Goal: Complete application form: Complete application form

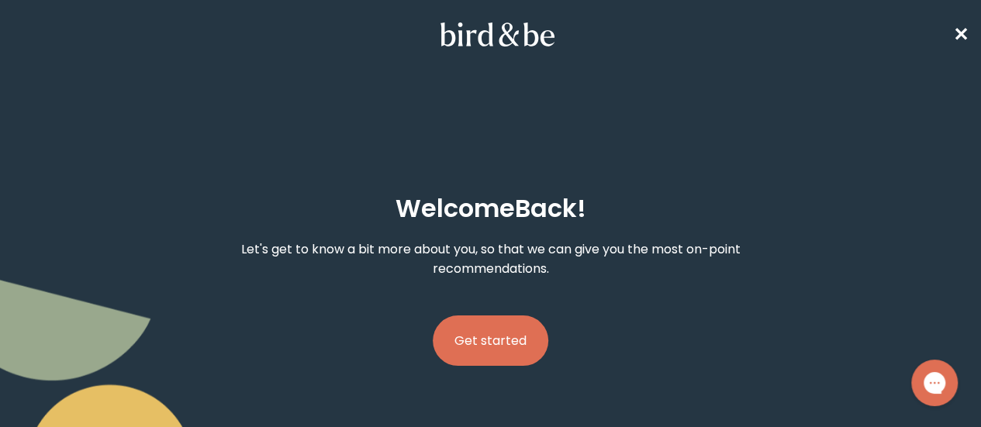
click at [507, 316] on button "Get started" at bounding box center [491, 341] width 116 height 50
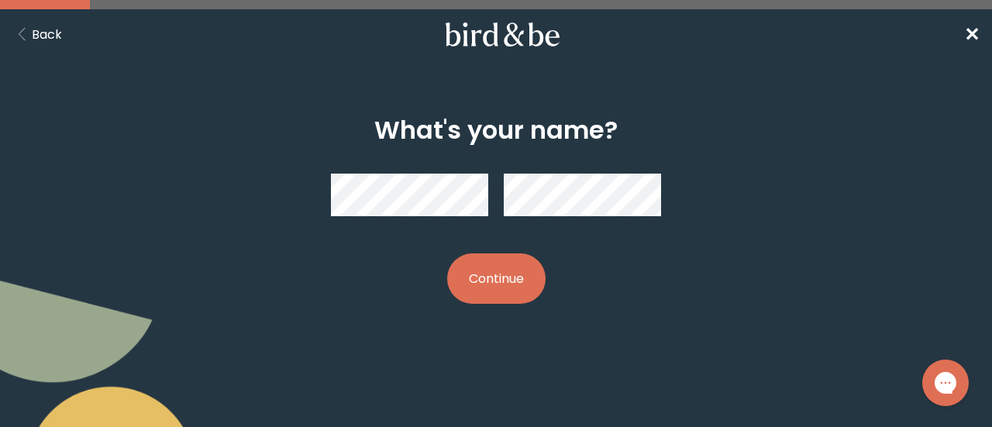
click at [514, 286] on button "Continue" at bounding box center [496, 278] width 98 height 50
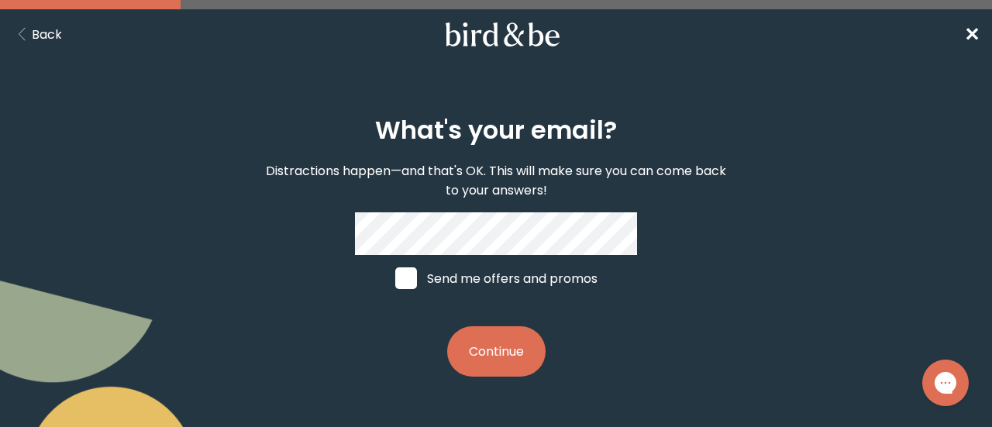
click at [509, 352] on button "Continue" at bounding box center [496, 351] width 98 height 50
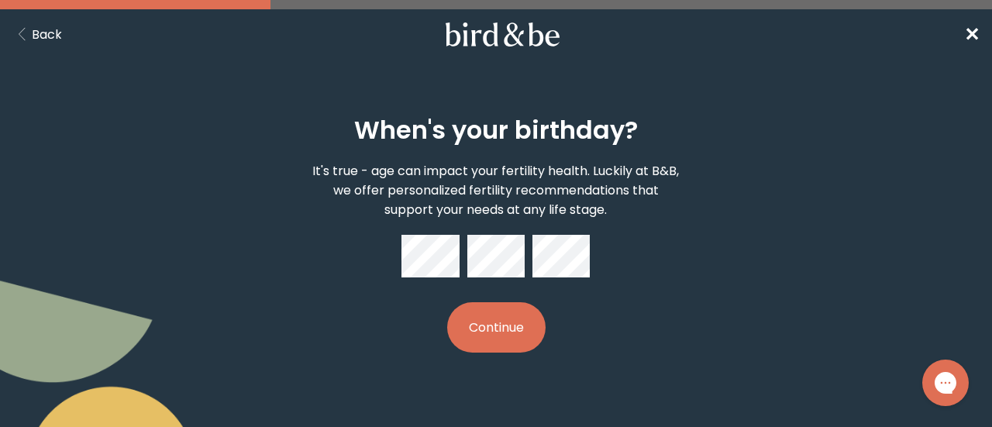
click at [502, 357] on div "When's your birthday? It's true - age can impact your fertility health. Luckily…" at bounding box center [495, 234] width 471 height 287
click at [534, 339] on button "Continue" at bounding box center [496, 327] width 98 height 50
click at [695, 257] on div "When's your birthday? It's true - age can impact your fertility health. Luckily…" at bounding box center [495, 234] width 471 height 287
click at [515, 332] on button "Continue" at bounding box center [496, 327] width 98 height 50
click at [510, 330] on button "Continue" at bounding box center [496, 327] width 98 height 50
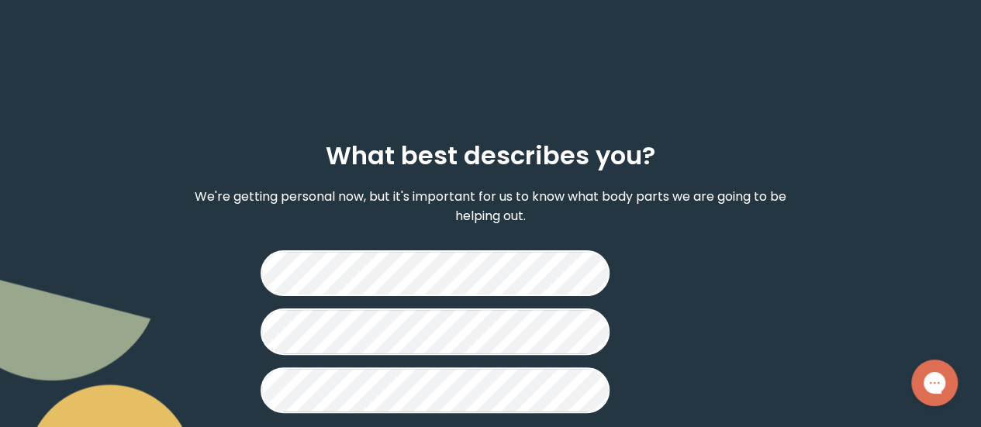
scroll to position [78, 0]
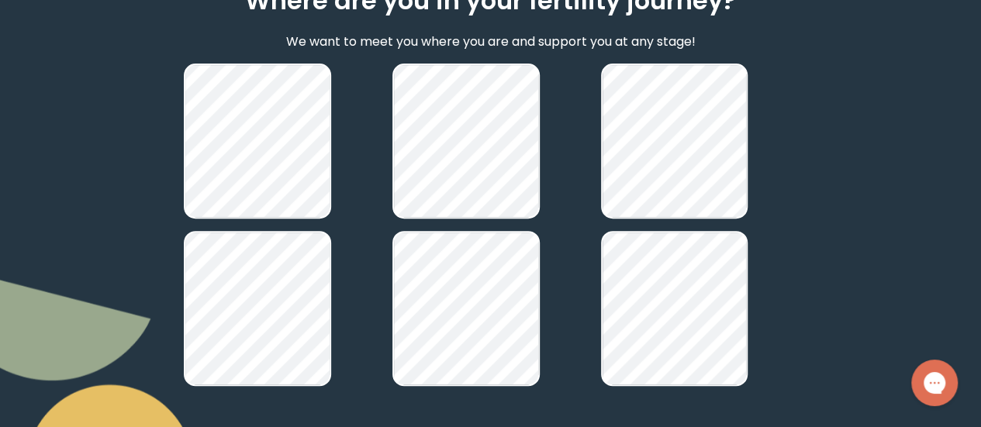
scroll to position [233, 0]
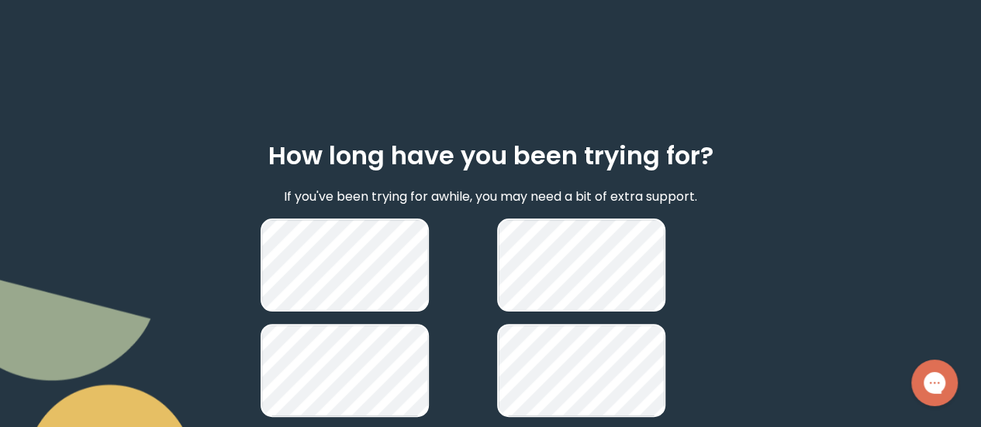
scroll to position [78, 0]
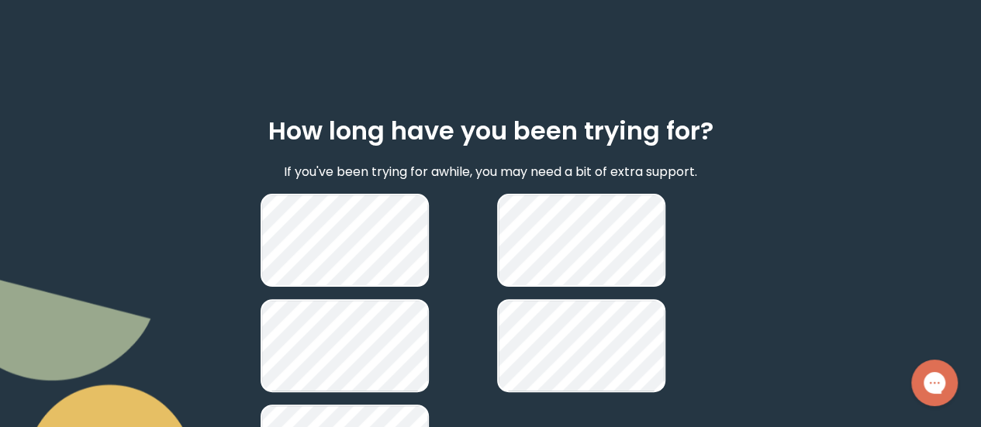
scroll to position [233, 0]
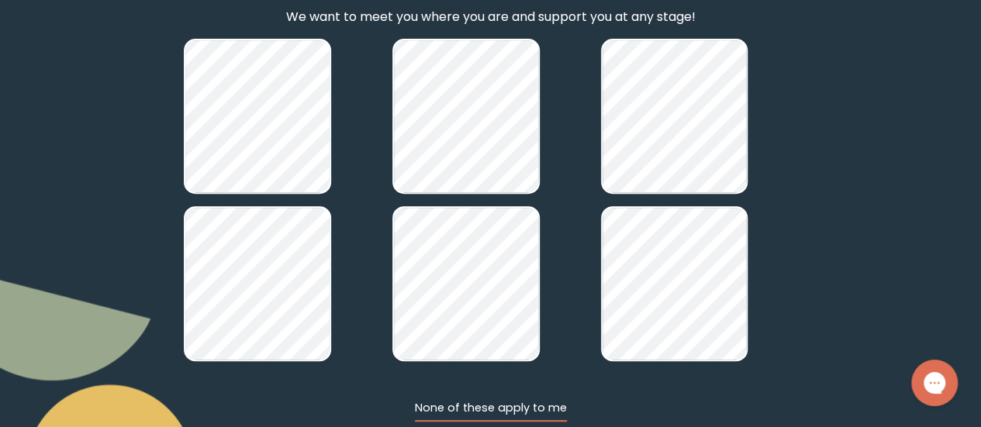
click at [523, 400] on button "None of these apply to me" at bounding box center [491, 411] width 152 height 22
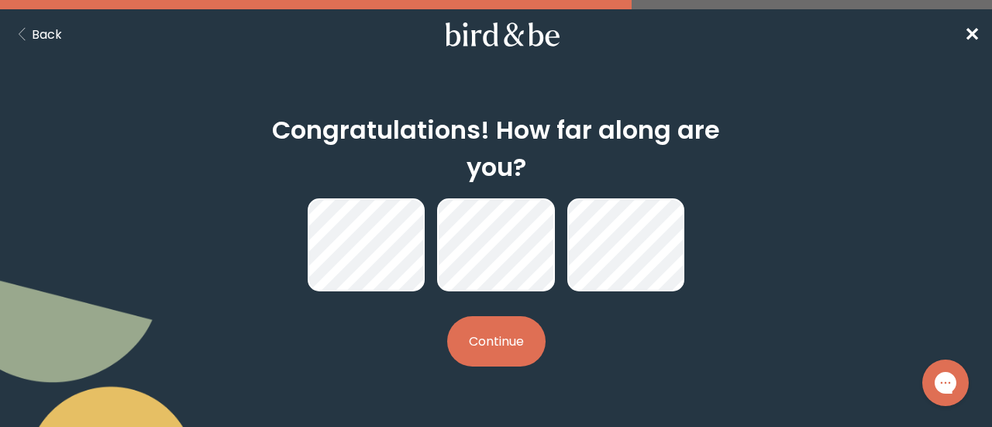
drag, startPoint x: 51, startPoint y: 35, endPoint x: 55, endPoint y: 42, distance: 8.0
click at [51, 35] on button "Back" at bounding box center [37, 34] width 50 height 19
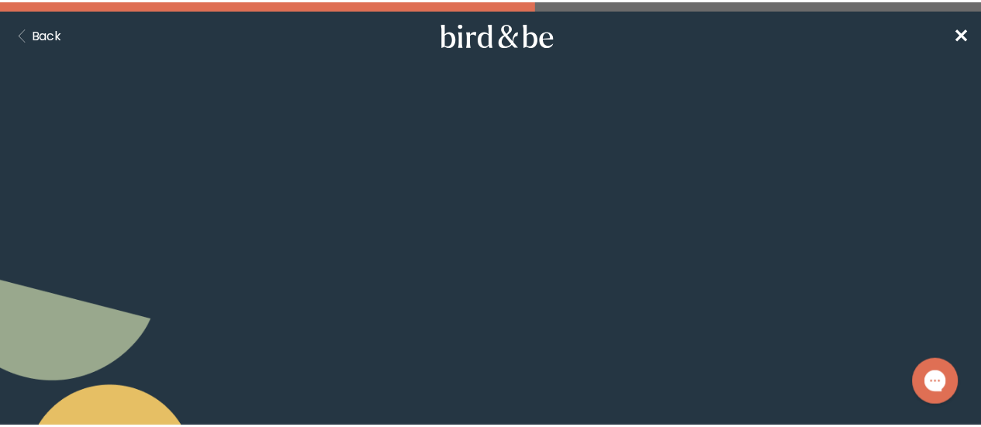
scroll to position [233, 0]
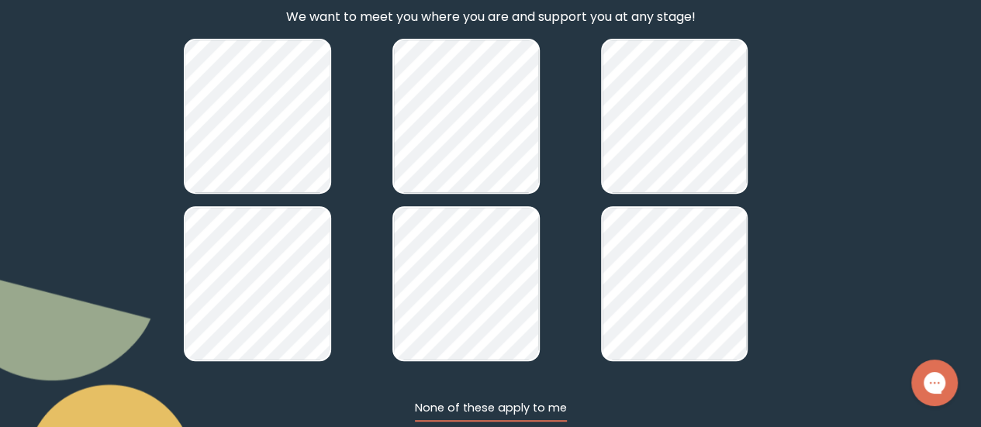
click at [536, 400] on button "None of these apply to me" at bounding box center [491, 411] width 152 height 22
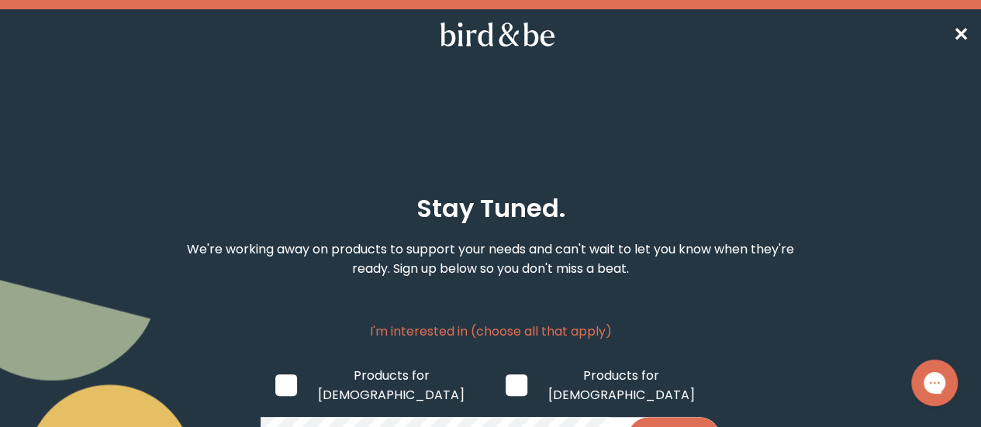
click at [505, 374] on span at bounding box center [516, 385] width 22 height 22
click at [505, 385] on input "Products for [DEMOGRAPHIC_DATA]" at bounding box center [505, 385] width 1 height 1
checkbox input "true"
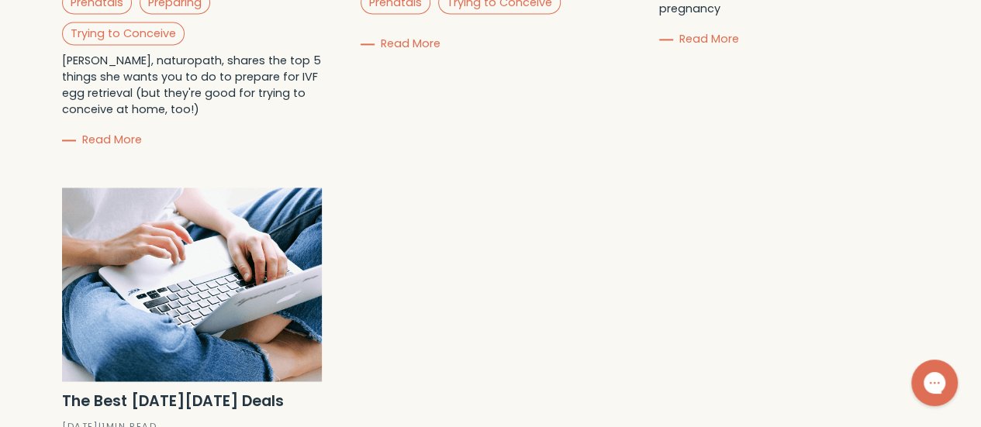
scroll to position [1203, 0]
